Goal: Task Accomplishment & Management: Manage account settings

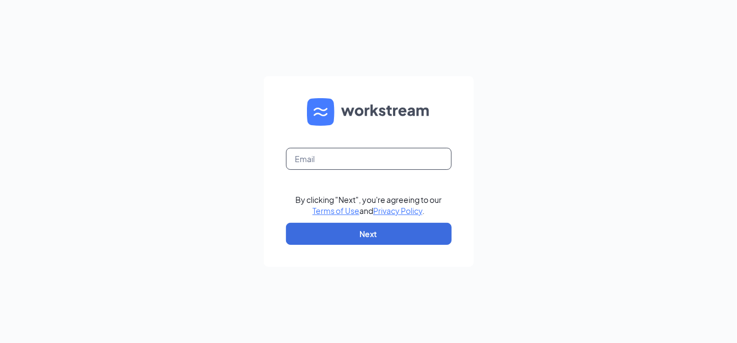
click at [339, 158] on input "text" at bounding box center [369, 159] width 166 height 22
type input "[EMAIL_ADDRESS][DOMAIN_NAME]"
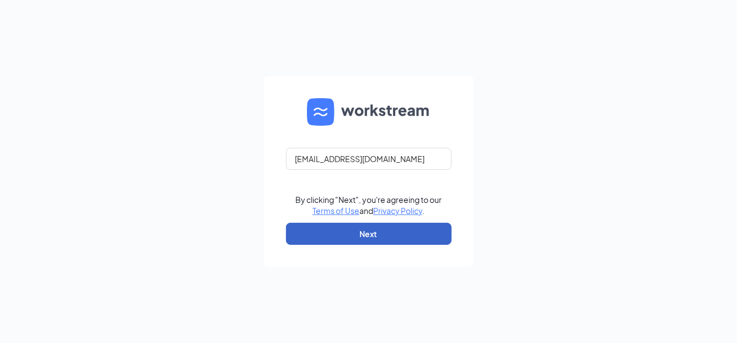
click at [339, 240] on button "Next" at bounding box center [369, 234] width 166 height 22
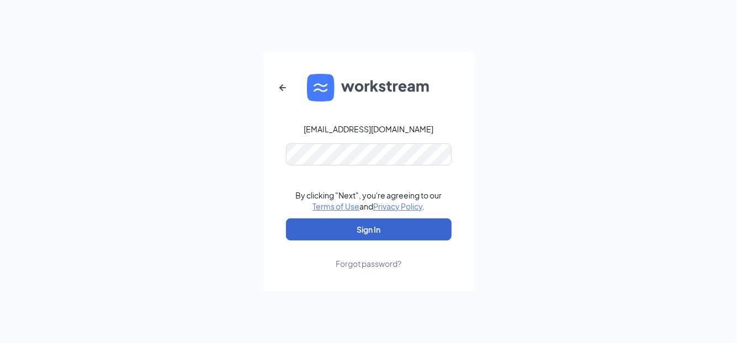
click at [340, 234] on button "Sign In" at bounding box center [369, 230] width 166 height 22
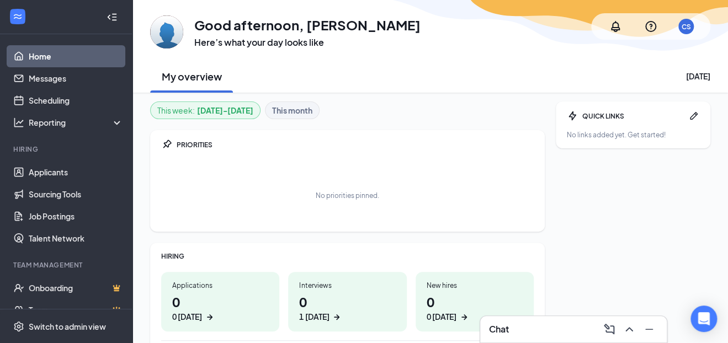
click at [514, 331] on div "Chat" at bounding box center [573, 330] width 169 height 18
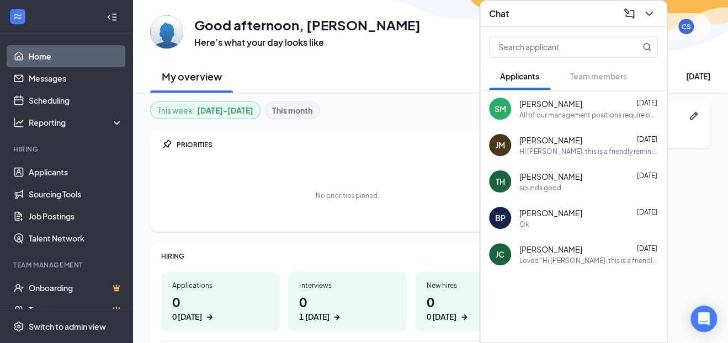
click at [432, 44] on div "GA Good afternoon, Charlene Silva Here’s what your day looks like CS" at bounding box center [430, 26] width 560 height 44
click at [284, 104] on b "This month" at bounding box center [292, 110] width 40 height 12
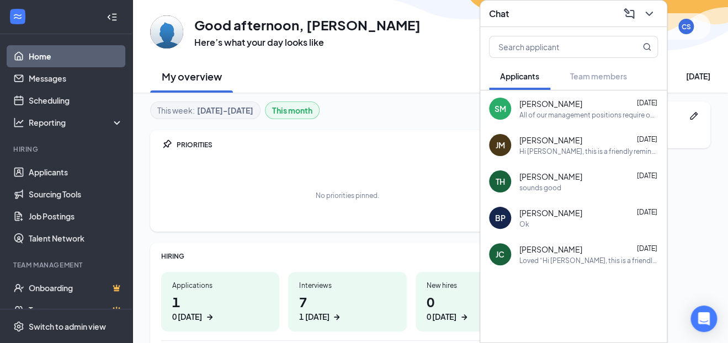
drag, startPoint x: 284, startPoint y: 104, endPoint x: 302, endPoint y: 115, distance: 21.3
click at [302, 115] on b "This month" at bounding box center [292, 110] width 40 height 12
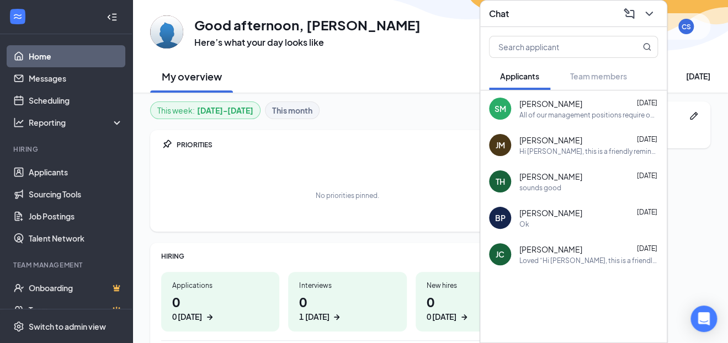
click at [302, 112] on b "This month" at bounding box center [292, 110] width 40 height 12
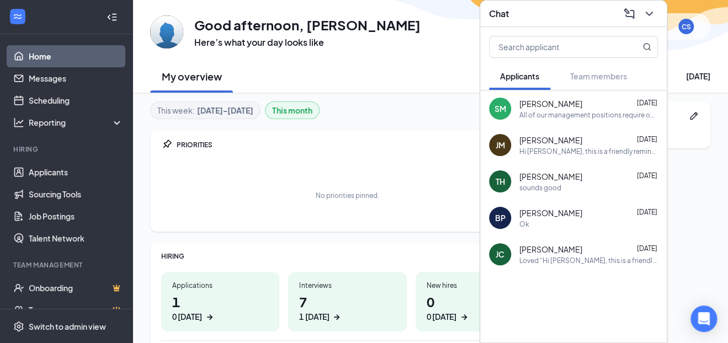
scroll to position [123, 0]
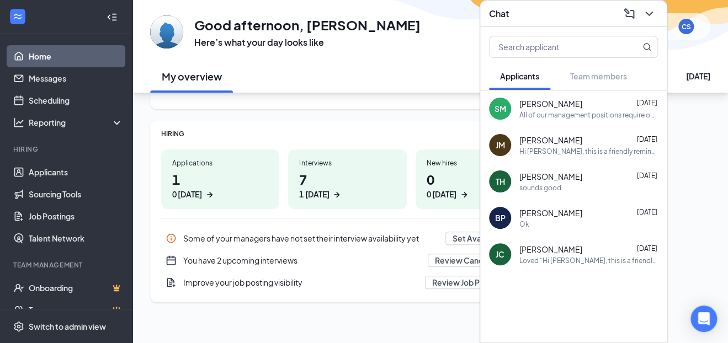
click at [330, 179] on h1 "7 1 today" at bounding box center [347, 185] width 96 height 30
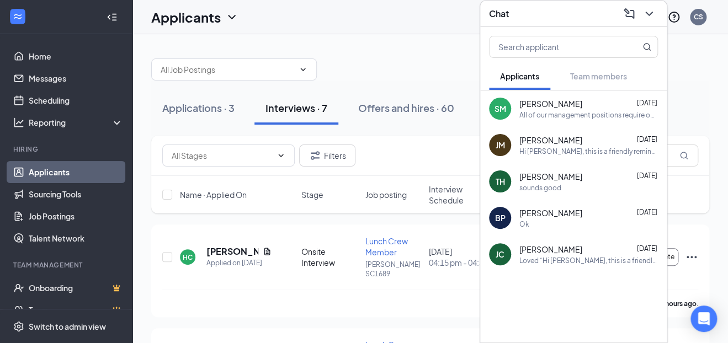
click at [658, 15] on div "Chat" at bounding box center [573, 14] width 187 height 26
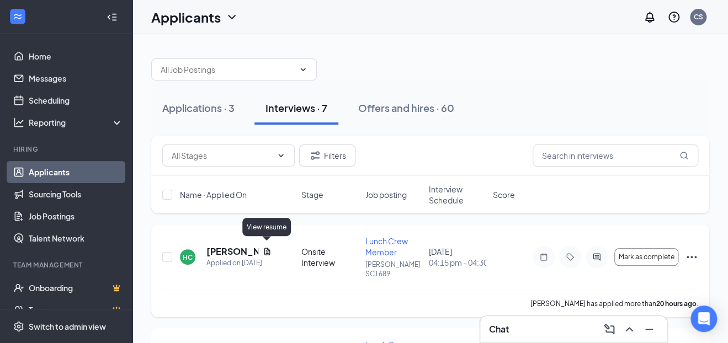
click at [263, 247] on icon "Document" at bounding box center [267, 251] width 9 height 9
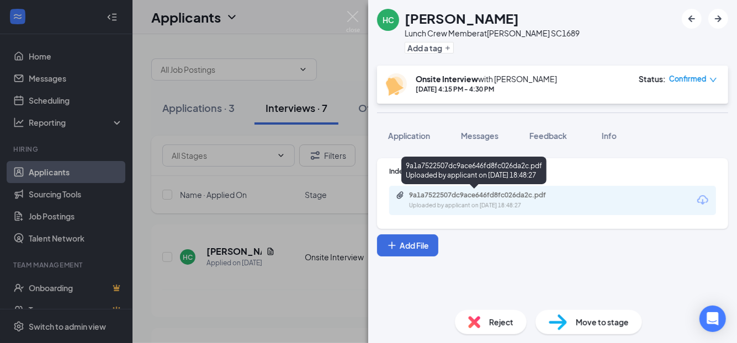
click at [492, 203] on div "Uploaded by applicant on Sep 14, 2025 at 18:48:27" at bounding box center [492, 205] width 166 height 9
